Goal: Task Accomplishment & Management: Complete application form

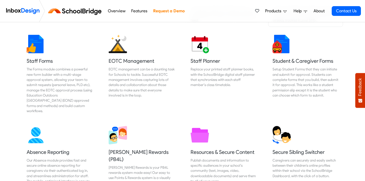
scroll to position [247, 0]
click at [126, 79] on div "EOTC management can be a daunting task for Schools to tackle. Successful EOTC m…" at bounding box center [141, 81] width 66 height 31
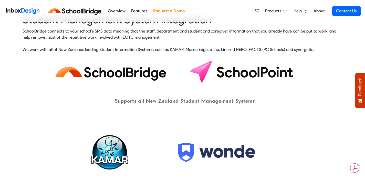
scroll to position [444, 0]
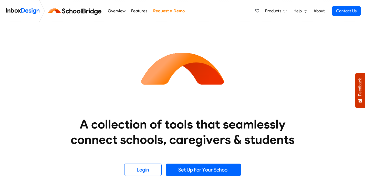
scroll to position [247, 0]
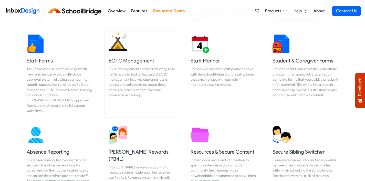
click at [124, 62] on h5 "EOTC Management" at bounding box center [141, 60] width 66 height 7
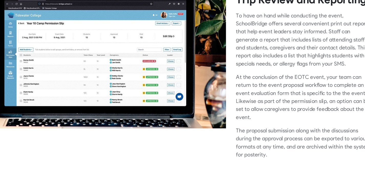
scroll to position [1208, 0]
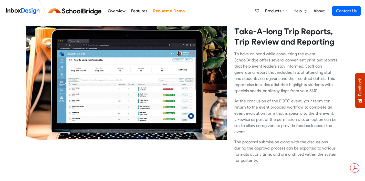
click at [164, 11] on link "Request a Demo" at bounding box center [168, 11] width 34 height 10
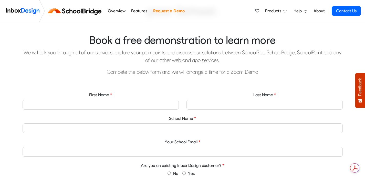
scroll to position [146, 0]
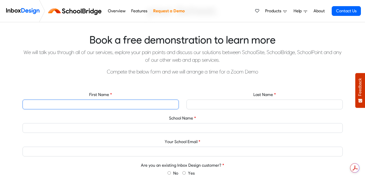
click at [150, 105] on input "First Name" at bounding box center [101, 105] width 156 height 10
type input "[PERSON_NAME]"
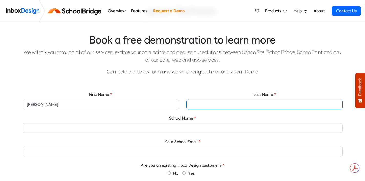
click at [238, 103] on input "Last Name" at bounding box center [264, 105] width 156 height 10
type input "Faed"
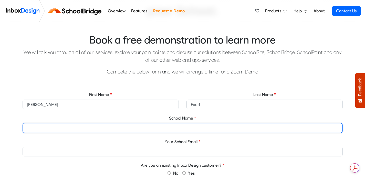
click at [182, 128] on input "School Name" at bounding box center [183, 128] width 320 height 10
type input "Mt. [GEOGRAPHIC_DATA]"
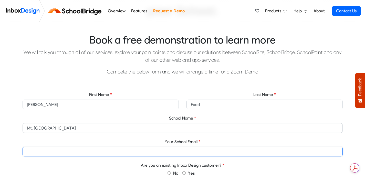
click at [162, 151] on input "Your School Email" at bounding box center [183, 152] width 320 height 10
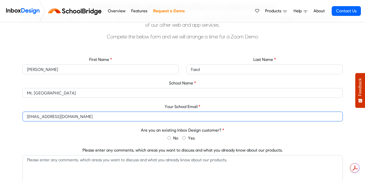
scroll to position [182, 0]
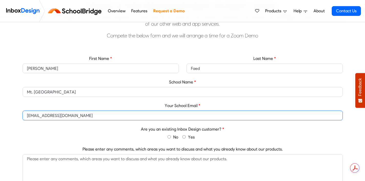
type input "[EMAIL_ADDRESS][DOMAIN_NAME]"
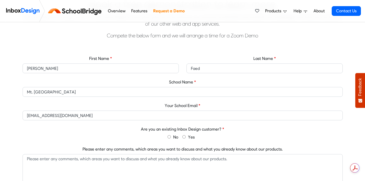
click at [168, 136] on input "No" at bounding box center [168, 136] width 3 height 3
radio input "true"
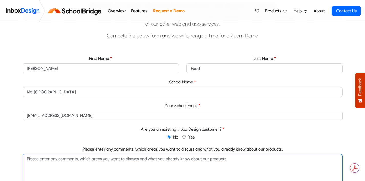
click at [105, 170] on textarea "Please enter any comments, which areas you want to discuss and what you already…" at bounding box center [183, 180] width 320 height 53
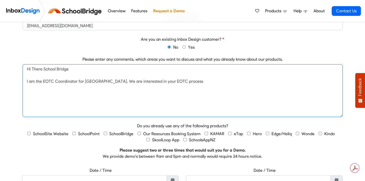
scroll to position [275, 0]
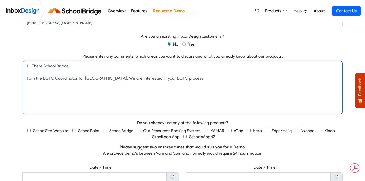
type textarea "Hi There School Bridge I am the EOTC Coordinator for [GEOGRAPHIC_DATA]. We are …"
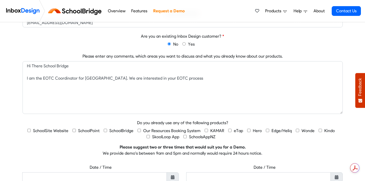
click at [318, 131] on input "Kindo" at bounding box center [319, 130] width 3 height 3
checkbox input "true"
click at [205, 131] on input "KAMAR" at bounding box center [205, 130] width 3 height 3
checkbox input "true"
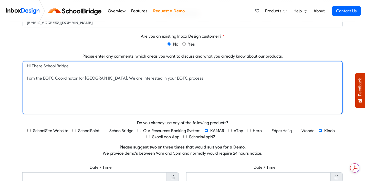
click at [199, 79] on textarea "Hi There School Bridge I am the EOTC Coordinator for [GEOGRAPHIC_DATA]. We are …" at bounding box center [183, 87] width 320 height 53
click at [177, 79] on textarea "Hi There School Bridge I am the EOTC Coordinator for [GEOGRAPHIC_DATA]. We are …" at bounding box center [183, 87] width 320 height 53
drag, startPoint x: 228, startPoint y: 78, endPoint x: 202, endPoint y: 77, distance: 25.8
click at [202, 77] on textarea "Hi There School Bridge I am the EOTC Coordinator for [GEOGRAPHIC_DATA]. We are …" at bounding box center [183, 87] width 320 height 53
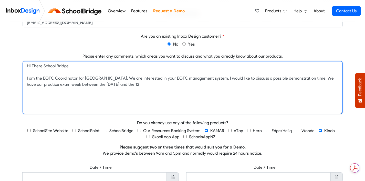
drag, startPoint x: 129, startPoint y: 84, endPoint x: 115, endPoint y: 84, distance: 14.1
click at [115, 84] on textarea "Hi There School Bridge I am the EOTC Coordinator for [GEOGRAPHIC_DATA]. We are …" at bounding box center [183, 87] width 320 height 53
click at [86, 84] on textarea "Hi There School Bridge I am the EOTC Coordinator for [GEOGRAPHIC_DATA]. We are …" at bounding box center [183, 87] width 320 height 53
drag, startPoint x: 86, startPoint y: 84, endPoint x: 64, endPoint y: 84, distance: 22.0
click at [64, 84] on textarea "Hi There School Bridge I am the EOTC Coordinator for [GEOGRAPHIC_DATA]. We are …" at bounding box center [183, 87] width 320 height 53
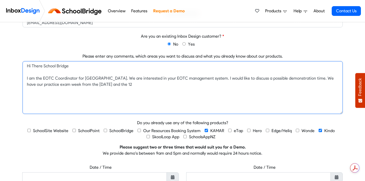
drag, startPoint x: 116, startPoint y: 84, endPoint x: 107, endPoint y: 83, distance: 8.7
click at [107, 83] on textarea "Hi There School Bridge I am the EOTC Coordinator for [GEOGRAPHIC_DATA]. We are …" at bounding box center [183, 87] width 320 height 53
click at [133, 84] on textarea "Hi There School Bridge I am the EOTC Coordinator for [GEOGRAPHIC_DATA]. We are …" at bounding box center [183, 87] width 320 height 53
click at [186, 84] on textarea "Hi There School Bridge I am the EOTC Coordinator for [GEOGRAPHIC_DATA]. We are …" at bounding box center [183, 87] width 320 height 53
click at [149, 84] on textarea "Hi There School Bridge I am the EOTC Coordinator for [GEOGRAPHIC_DATA]. We are …" at bounding box center [183, 87] width 320 height 53
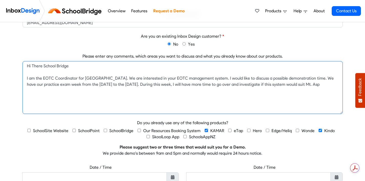
click at [265, 84] on textarea "Hi There School Bridge I am the EOTC Coordinator for [GEOGRAPHIC_DATA]. We are …" at bounding box center [183, 87] width 320 height 53
click at [268, 84] on textarea "Hi There School Bridge I am the EOTC Coordinator for [GEOGRAPHIC_DATA]. We are …" at bounding box center [183, 87] width 320 height 53
click at [338, 84] on textarea "Hi There School Bridge I am the EOTC Coordinator for [GEOGRAPHIC_DATA]. We are …" at bounding box center [183, 87] width 320 height 53
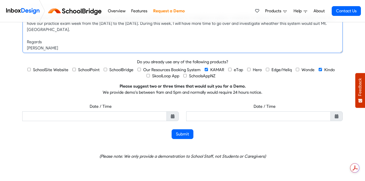
scroll to position [336, 0]
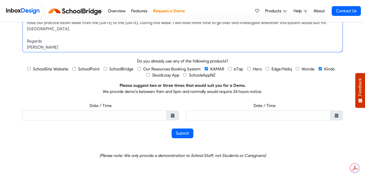
type textarea "Hi There School Bridge I am the EOTC Coordinator for [GEOGRAPHIC_DATA]. We are …"
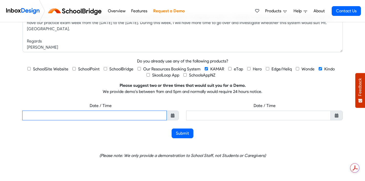
click at [135, 116] on input "text" at bounding box center [94, 116] width 144 height 10
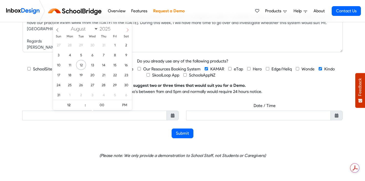
click at [127, 29] on icon at bounding box center [128, 29] width 2 height 3
select select "8"
click at [68, 53] on span "8" at bounding box center [70, 55] width 10 height 10
type input "[DATE] 12:00 PM"
click at [334, 115] on span at bounding box center [336, 116] width 12 height 10
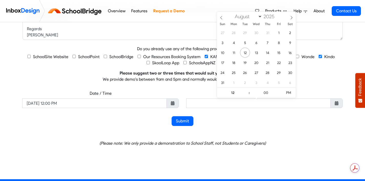
scroll to position [349, 0]
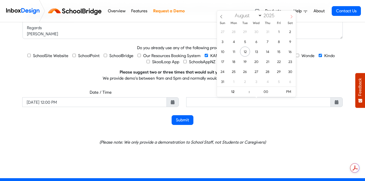
click at [291, 16] on icon at bounding box center [291, 17] width 4 height 4
select select "8"
click at [246, 40] on span "9" at bounding box center [245, 42] width 10 height 10
type input "[DATE] 12:00 PM"
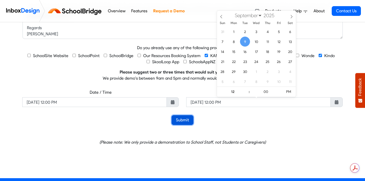
click at [182, 122] on button "Submit" at bounding box center [182, 120] width 22 height 10
